Goal: Task Accomplishment & Management: Manage account settings

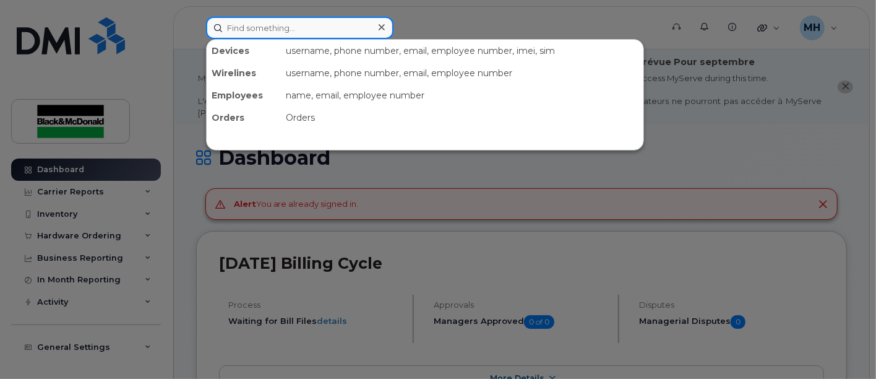
click at [248, 28] on input at bounding box center [299, 28] width 187 height 22
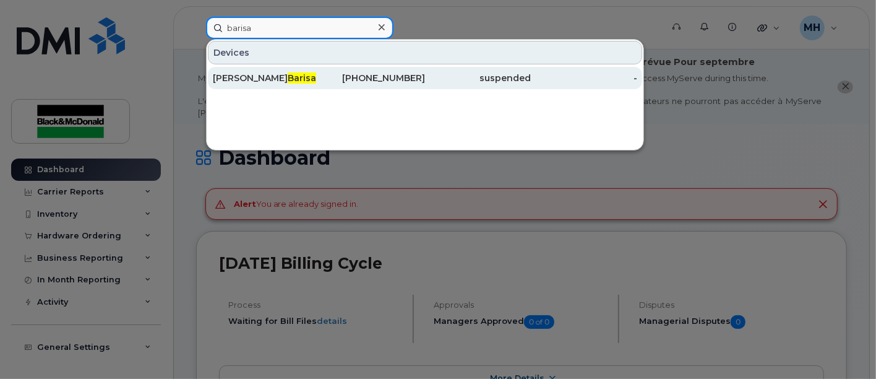
type input "barisa"
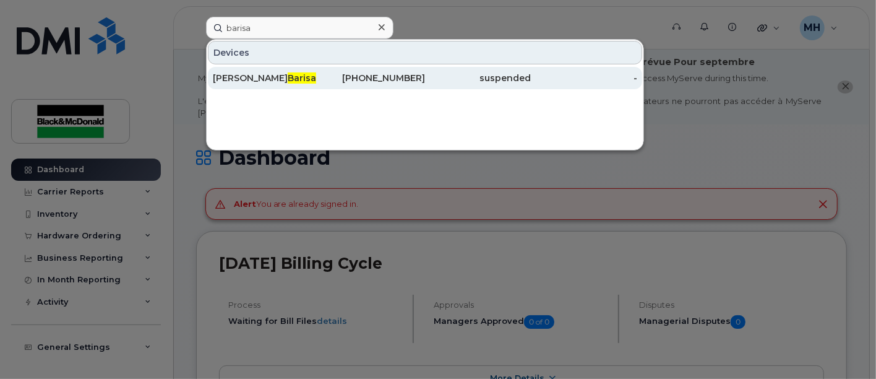
click at [288, 75] on span "Barisa" at bounding box center [302, 77] width 28 height 11
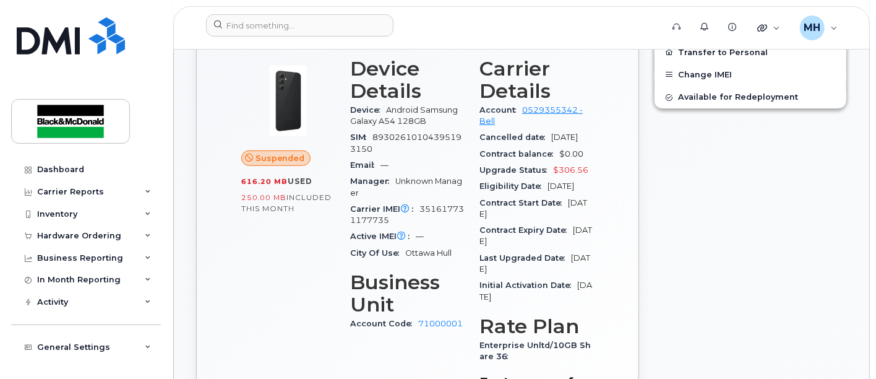
scroll to position [412, 0]
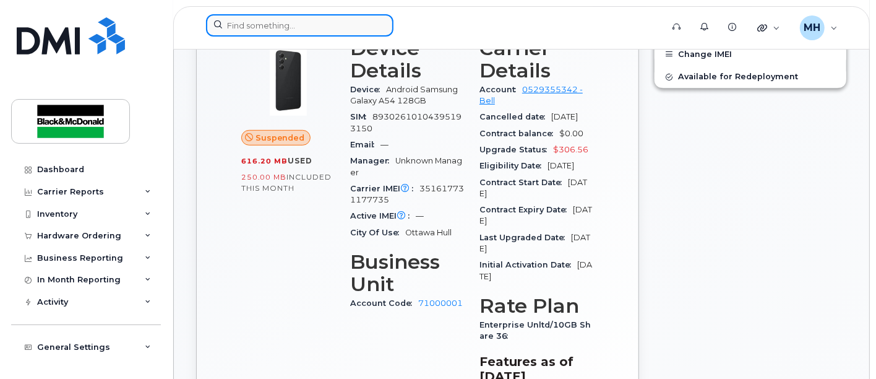
click at [250, 19] on input at bounding box center [299, 25] width 187 height 22
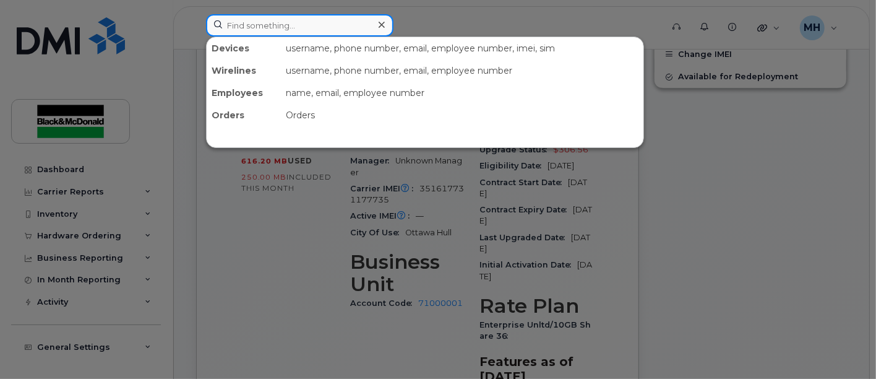
click at [260, 24] on input at bounding box center [299, 25] width 187 height 22
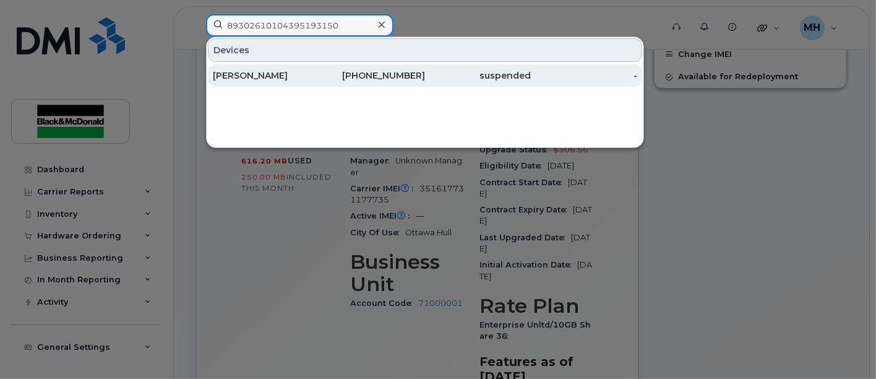
type input "89302610104395193150"
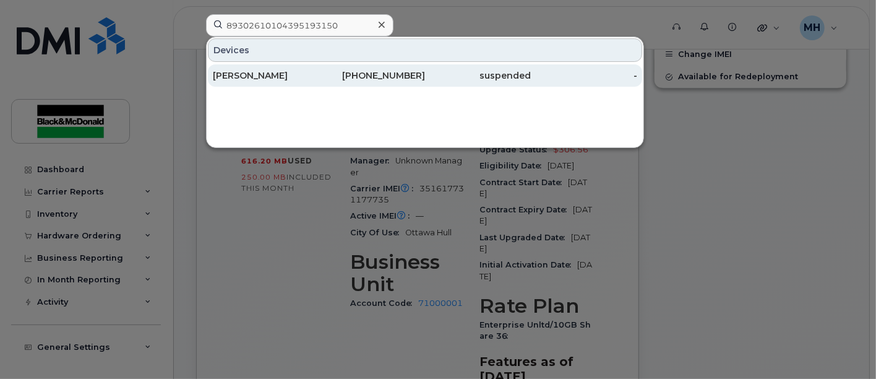
drag, startPoint x: 244, startPoint y: 69, endPoint x: 238, endPoint y: 77, distance: 9.3
click at [243, 69] on div "[PERSON_NAME]" at bounding box center [266, 75] width 106 height 12
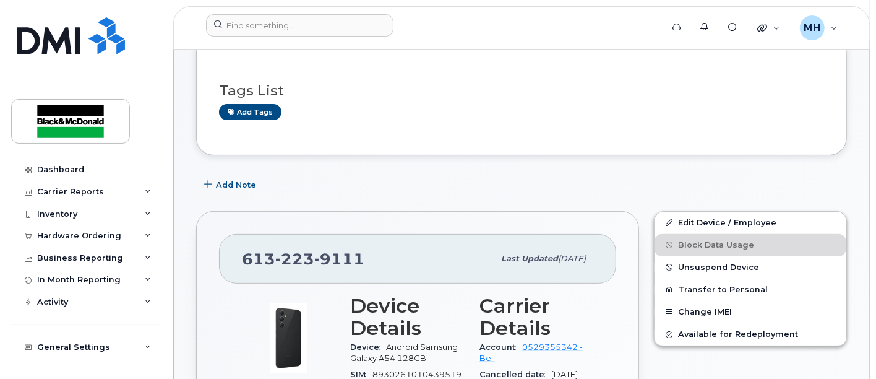
scroll to position [206, 0]
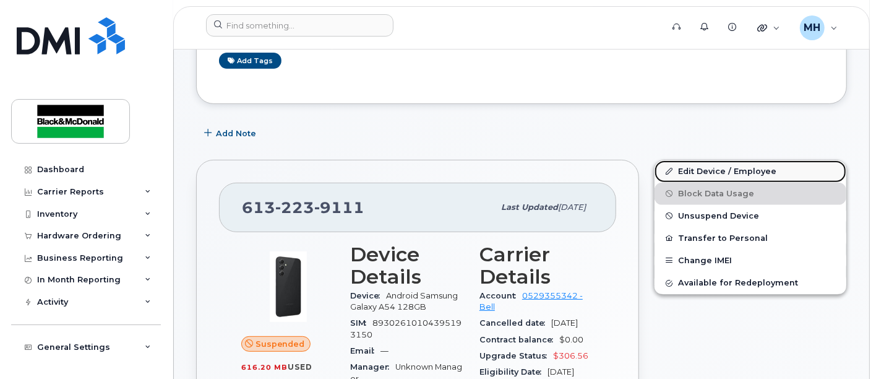
click at [729, 167] on link "Edit Device / Employee" at bounding box center [750, 171] width 192 height 22
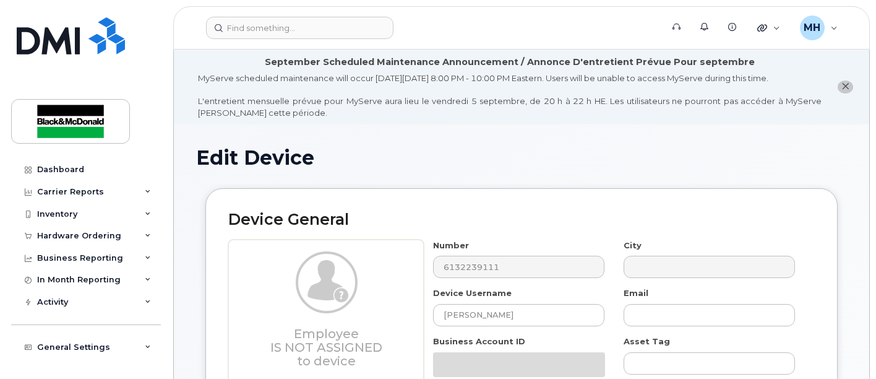
select select "283054"
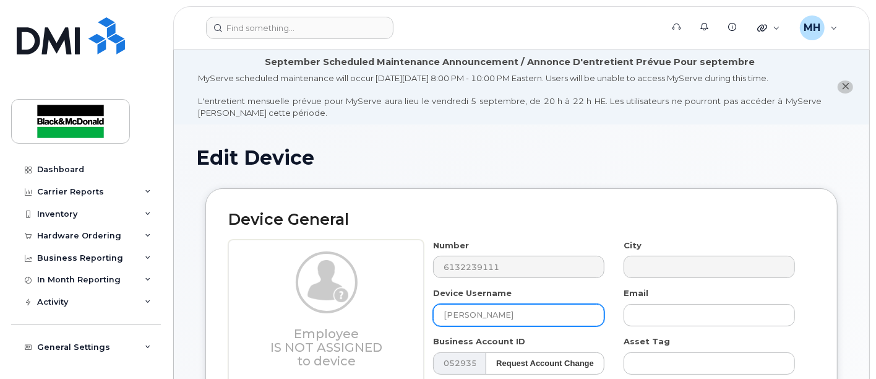
drag, startPoint x: 443, startPoint y: 320, endPoint x: 454, endPoint y: 326, distance: 12.4
click at [448, 317] on input "[PERSON_NAME]" at bounding box center [518, 315] width 171 height 22
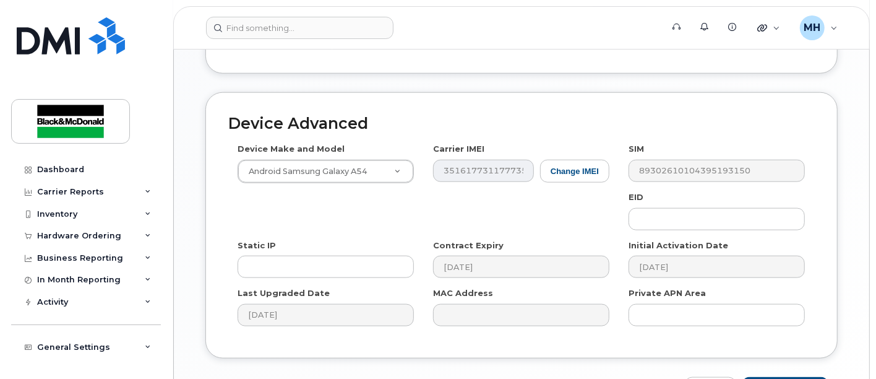
scroll to position [841, 0]
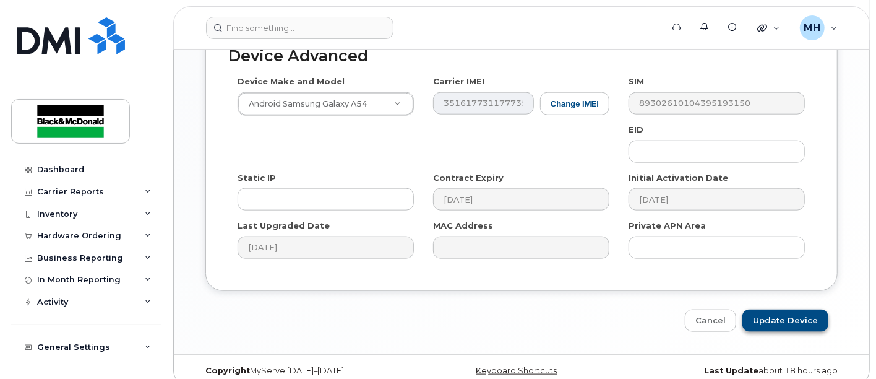
type input "Spare phone (was assigned to (EBarisa)"
click at [793, 309] on input "Update Device" at bounding box center [785, 320] width 86 height 23
type input "Saving..."
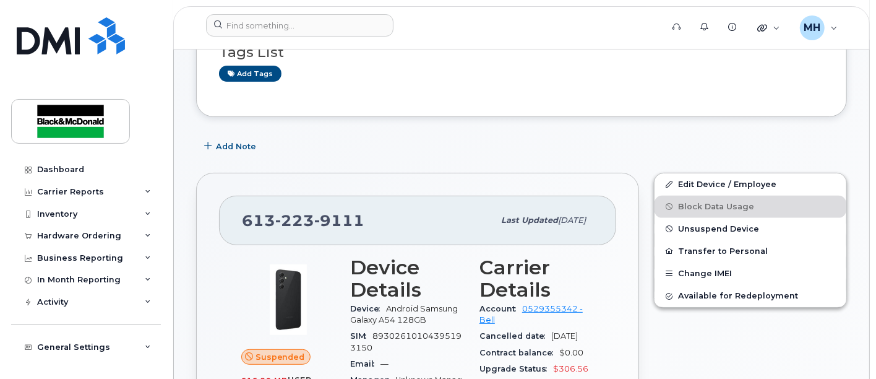
scroll to position [206, 0]
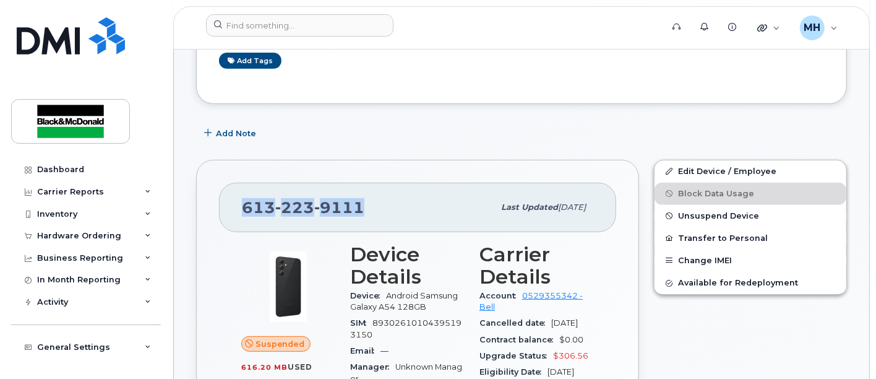
drag, startPoint x: 360, startPoint y: 204, endPoint x: 332, endPoint y: 213, distance: 29.7
click at [242, 198] on span "[PHONE_NUMBER]" at bounding box center [303, 207] width 122 height 19
copy span "[PHONE_NUMBER]"
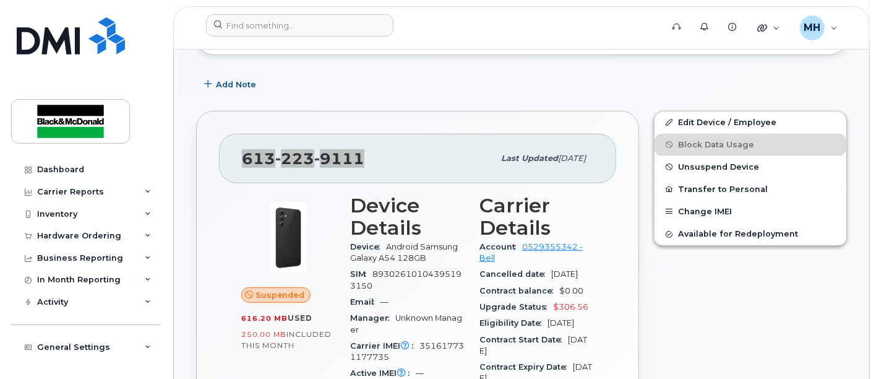
scroll to position [343, 0]
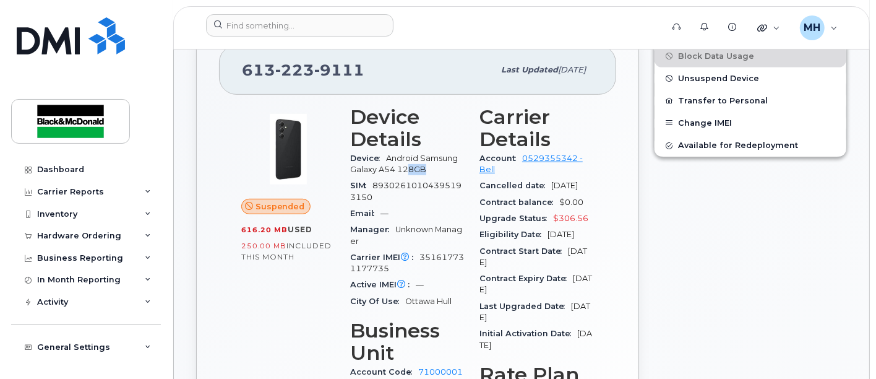
drag, startPoint x: 434, startPoint y: 172, endPoint x: 388, endPoint y: 153, distance: 49.4
click at [406, 163] on div "Device Android Samsung Galaxy A54 128GB" at bounding box center [407, 164] width 114 height 28
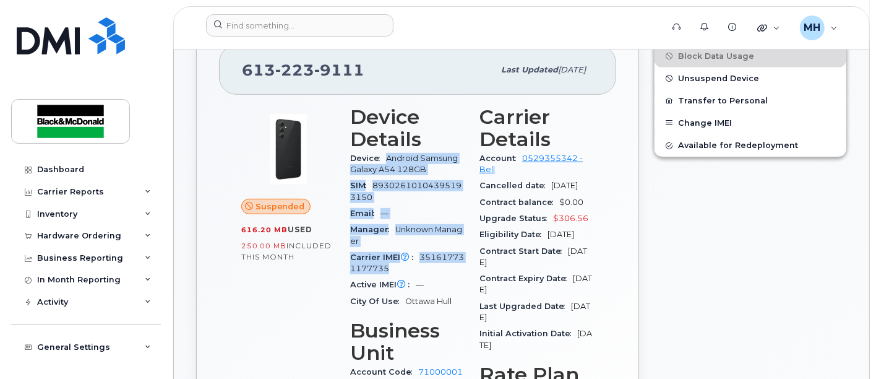
drag, startPoint x: 387, startPoint y: 152, endPoint x: 448, endPoint y: 262, distance: 125.7
click at [468, 264] on div "Device Details Device Android Samsung Galaxy A54 128GB SIM [TECHNICAL_ID] Email…" at bounding box center [407, 295] width 129 height 394
copy section "Android Samsung Galaxy A54 128GB SIM [TECHNICAL_ID] Email — Manager Unknown Man…"
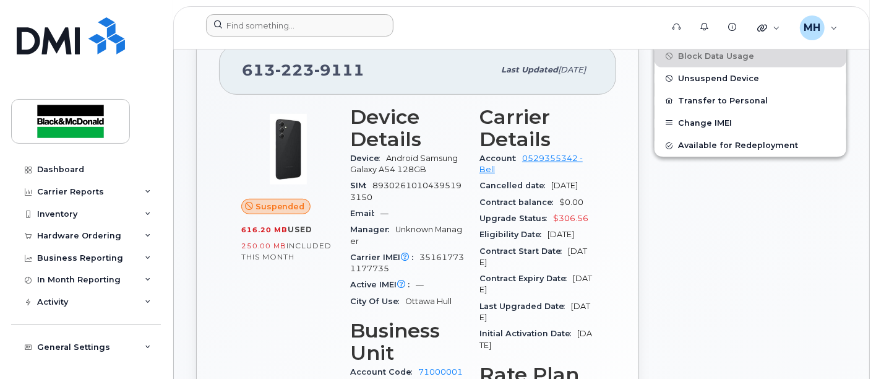
click at [350, 35] on div at bounding box center [430, 27] width 468 height 27
click at [323, 55] on div "[PHONE_NUMBER] Last updated [DATE]" at bounding box center [417, 69] width 397 height 49
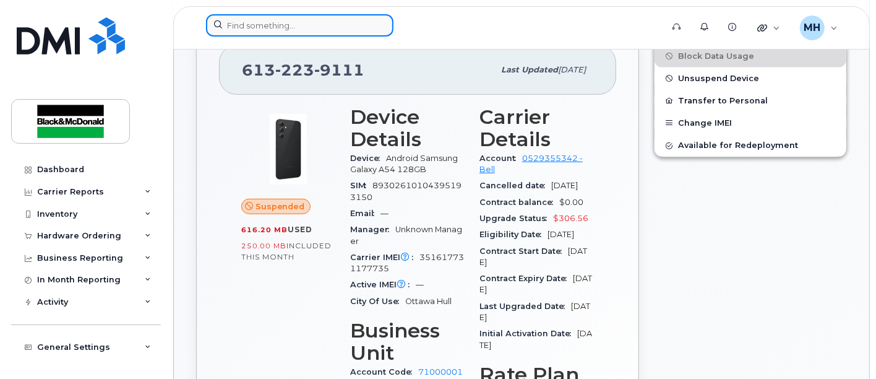
click at [299, 30] on input at bounding box center [299, 25] width 187 height 22
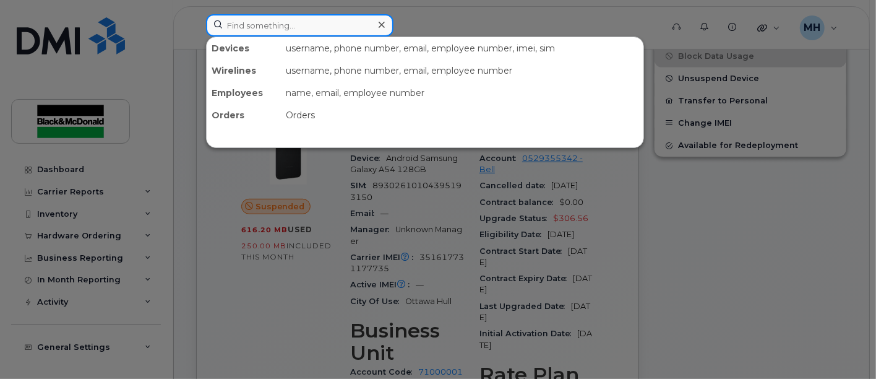
drag, startPoint x: 271, startPoint y: 26, endPoint x: 171, endPoint y: 19, distance: 99.9
click at [196, 19] on div "Devices username, phone number, email, employee number, imei, sim Wirelines use…" at bounding box center [430, 27] width 468 height 27
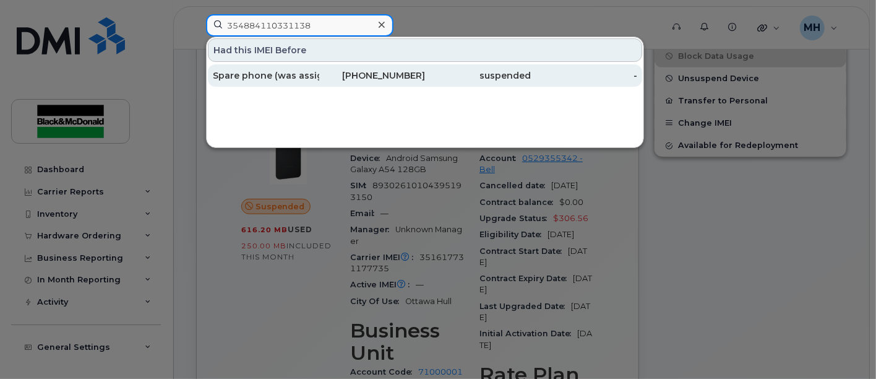
type input "354884110331138"
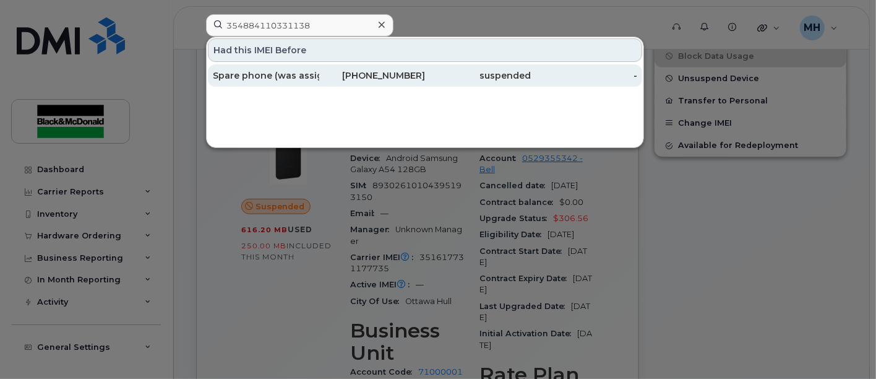
click at [317, 74] on div "Spare phone (was assigned to (EBarisa)" at bounding box center [266, 75] width 106 height 12
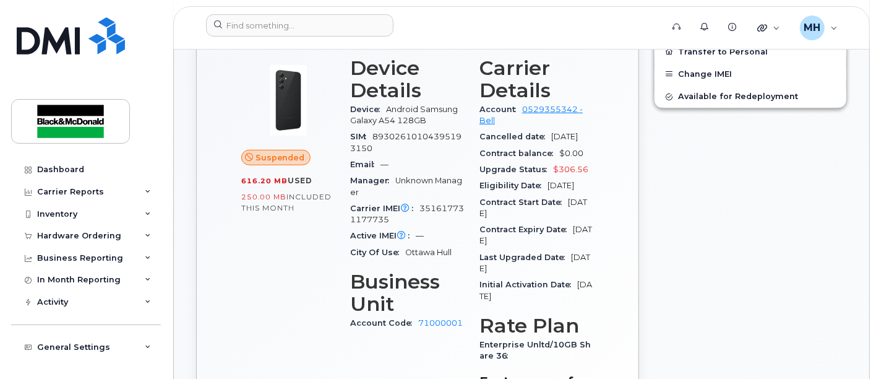
scroll to position [412, 0]
